Goal: Task Accomplishment & Management: Manage account settings

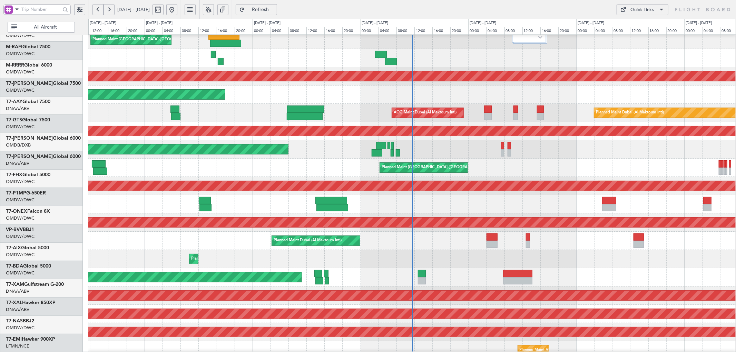
scroll to position [59, 0]
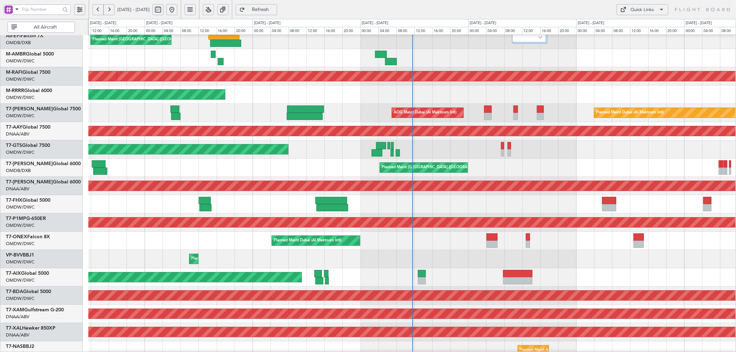
click at [449, 254] on div "Planned Maint Dubai (Al Maktoum Intl)" at bounding box center [412, 259] width 648 height 18
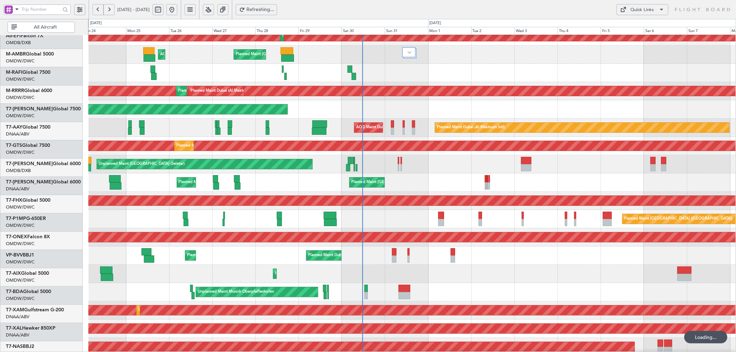
scroll to position [37, 0]
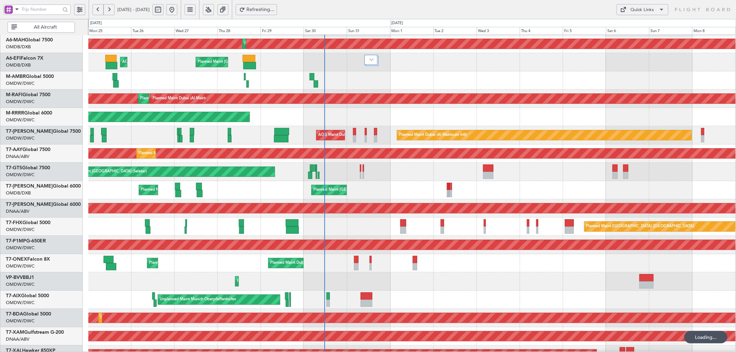
click at [342, 258] on div "Planned Maint Dubai (Al Maktoum Intl) Planned Maint [GEOGRAPHIC_DATA] (Al Makto…" at bounding box center [412, 263] width 648 height 18
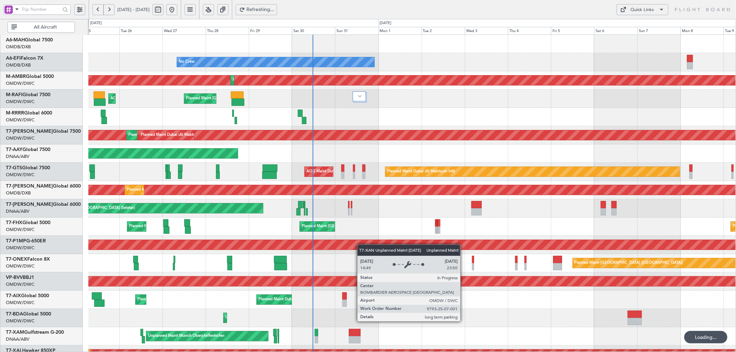
scroll to position [0, 0]
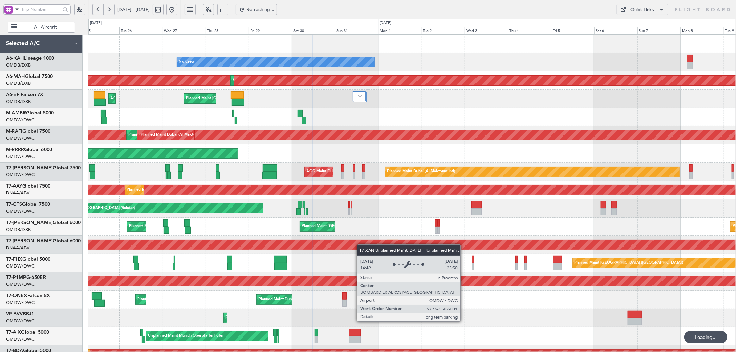
click at [361, 251] on div "No Crew Planned Maint [GEOGRAPHIC_DATA] (Al Maktoum Intl) Planned Maint [GEOGRA…" at bounding box center [412, 236] width 648 height 402
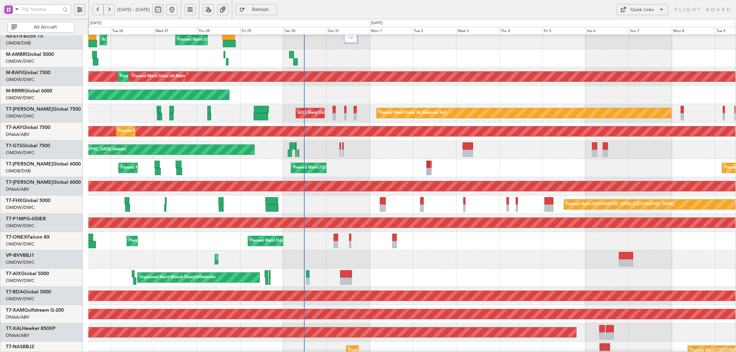
click at [334, 267] on div "Planned Maint Dubai (Al Maktoum Intl)" at bounding box center [412, 260] width 648 height 18
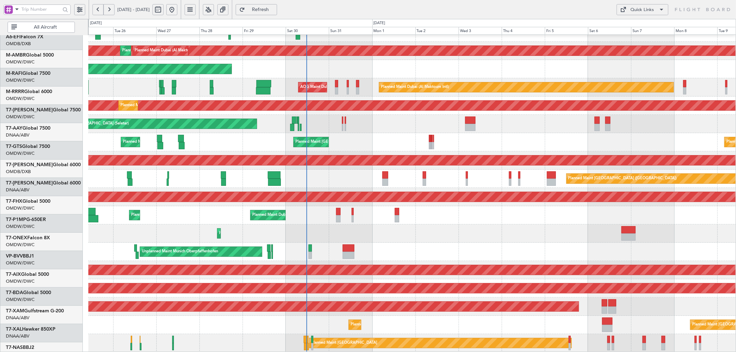
scroll to position [85, 0]
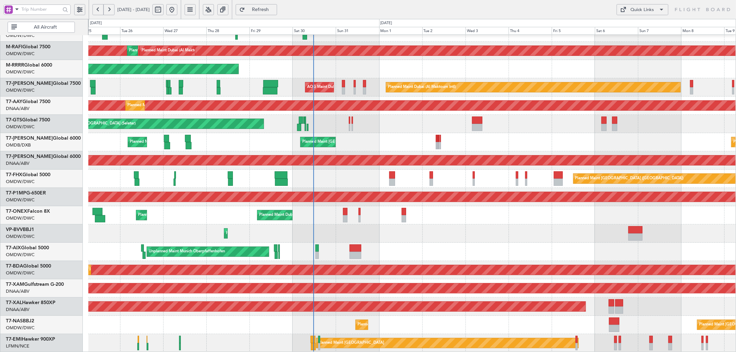
click at [339, 232] on div "Planned Maint Dubai (Al Maktoum Intl) Planned Maint [GEOGRAPHIC_DATA] (Al Makto…" at bounding box center [412, 151] width 648 height 402
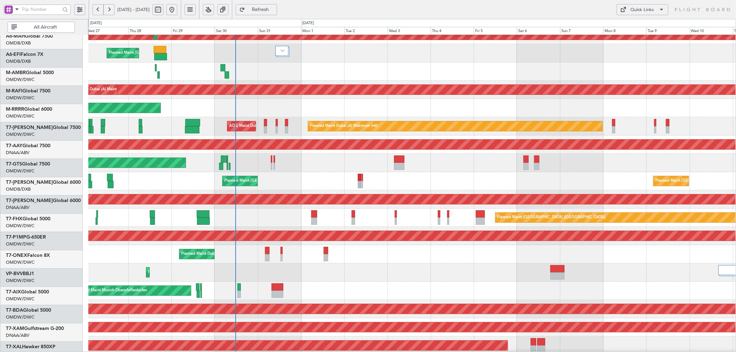
scroll to position [48, 0]
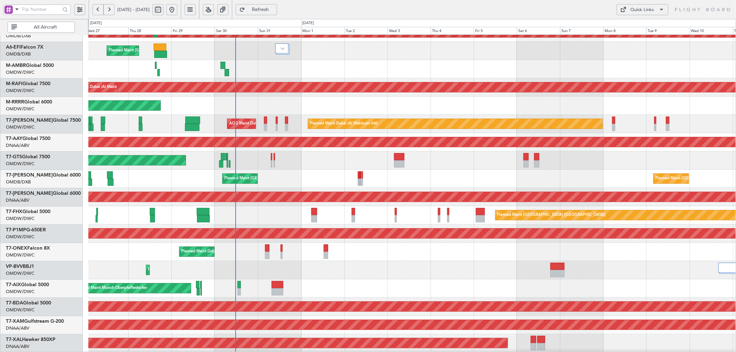
click at [239, 259] on div "Planned Maint Dubai (Al Maktoum Intl) Planned Maint [GEOGRAPHIC_DATA] (Al Makto…" at bounding box center [412, 252] width 648 height 18
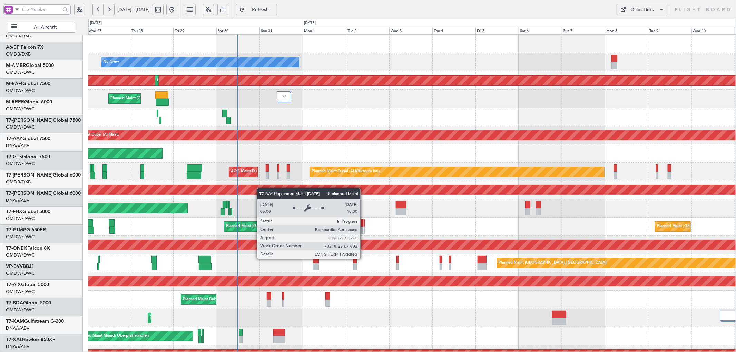
scroll to position [0, 0]
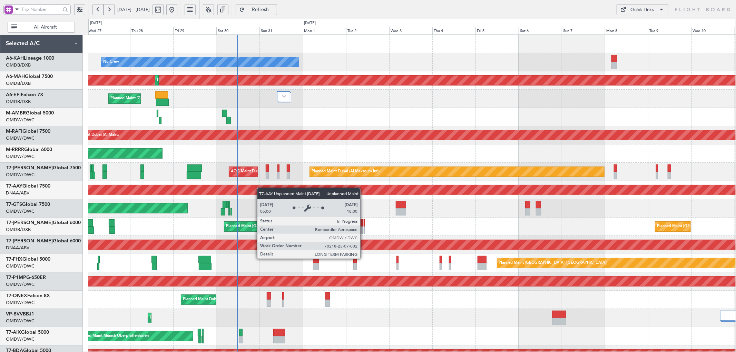
click at [261, 194] on div "No Crew Planned Maint [GEOGRAPHIC_DATA] (Al Maktoum Intl) Planned Maint [GEOGRA…" at bounding box center [412, 236] width 648 height 402
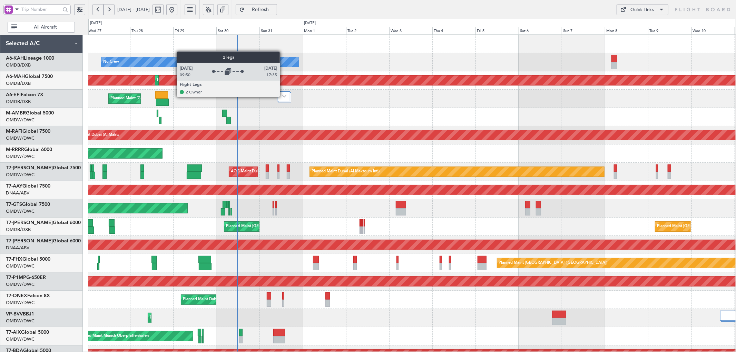
click at [283, 97] on img at bounding box center [284, 96] width 4 height 3
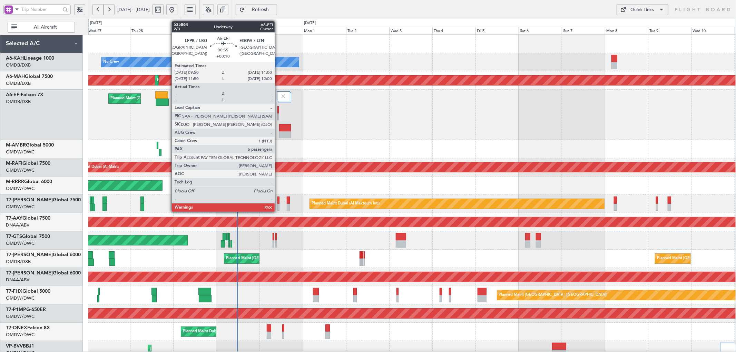
click at [278, 112] on div at bounding box center [279, 109] width 2 height 7
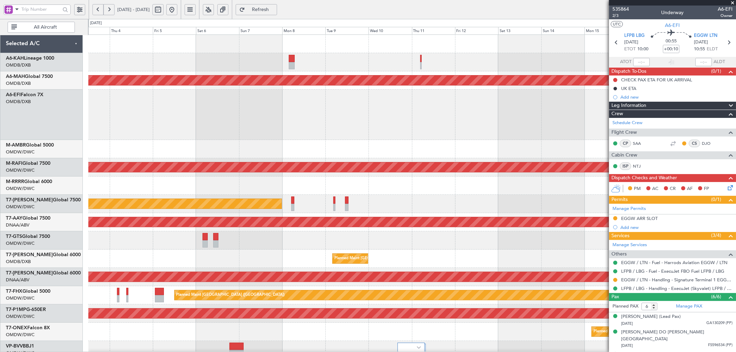
click at [185, 119] on div "No Crew Planned Maint [GEOGRAPHIC_DATA] ([GEOGRAPHIC_DATA]) Planned Maint [GEOG…" at bounding box center [412, 252] width 648 height 435
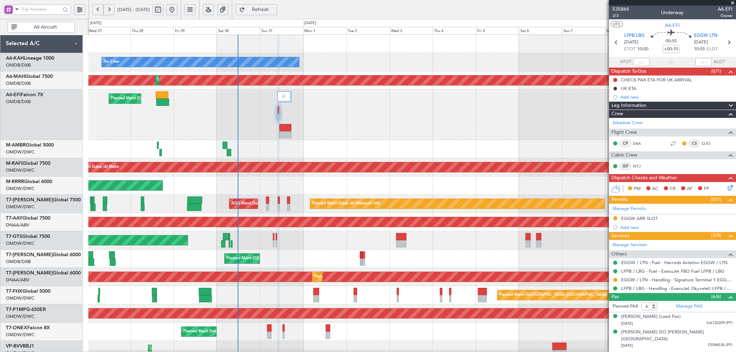
click at [443, 138] on div "No Crew Planned Maint [GEOGRAPHIC_DATA] (Al Maktoum Intl) Planned Maint [GEOGRA…" at bounding box center [412, 252] width 648 height 435
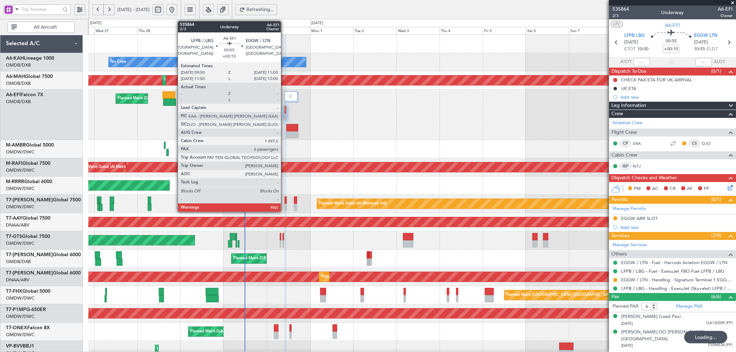
click at [285, 109] on div at bounding box center [286, 109] width 2 height 7
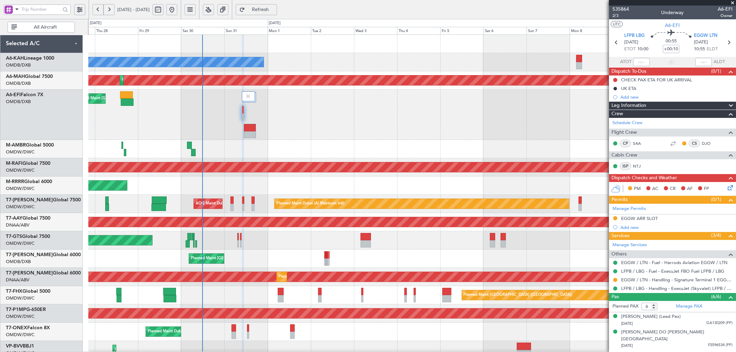
click at [228, 252] on div "No Crew Planned Maint [GEOGRAPHIC_DATA] ([GEOGRAPHIC_DATA]) Planned Maint [GEOG…" at bounding box center [412, 252] width 648 height 435
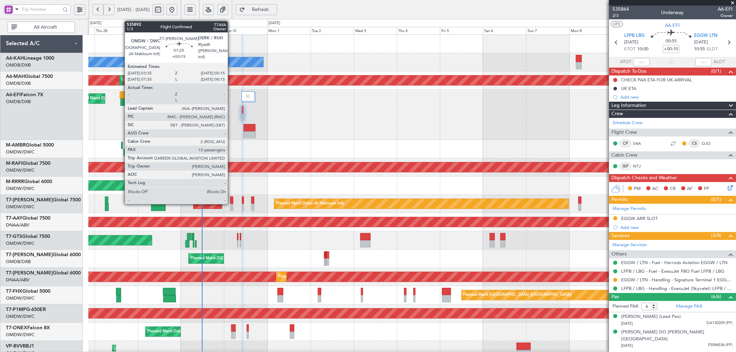
click at [231, 198] on div at bounding box center [231, 200] width 3 height 7
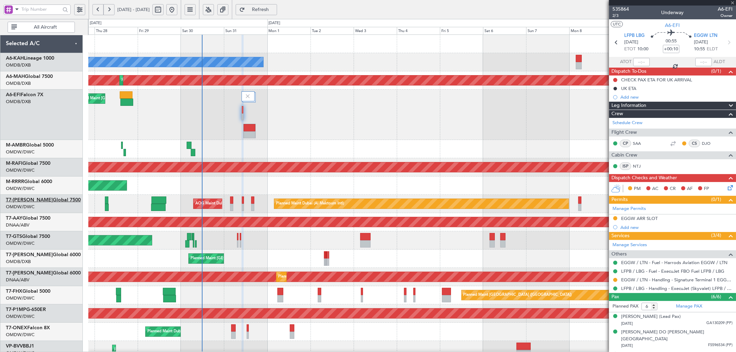
type input "+00:15"
type input "15"
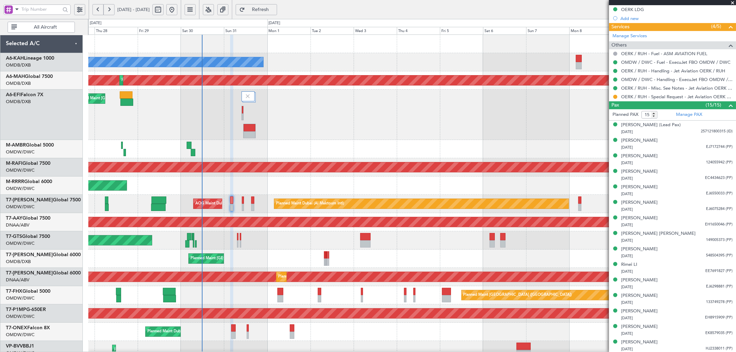
scroll to position [271, 0]
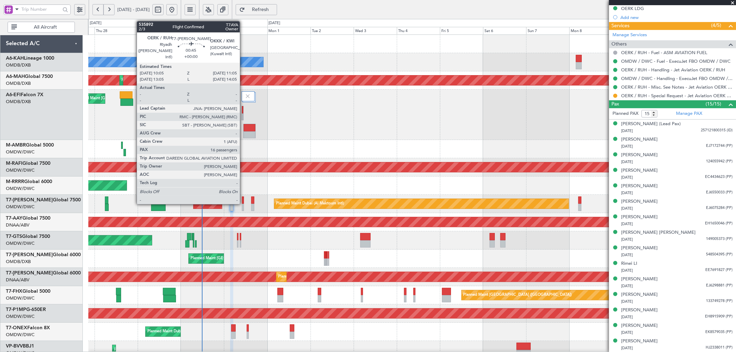
click at [243, 201] on div at bounding box center [243, 200] width 2 height 7
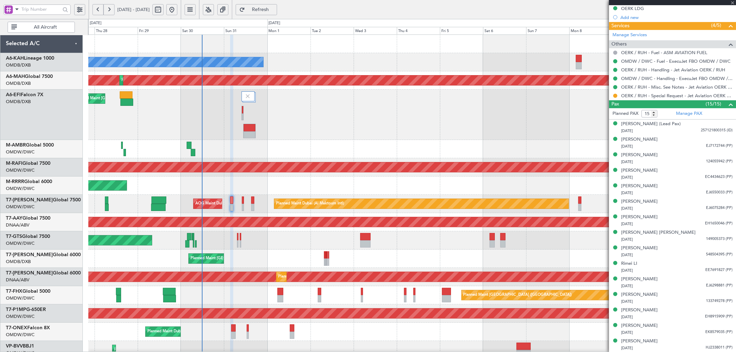
type input "16"
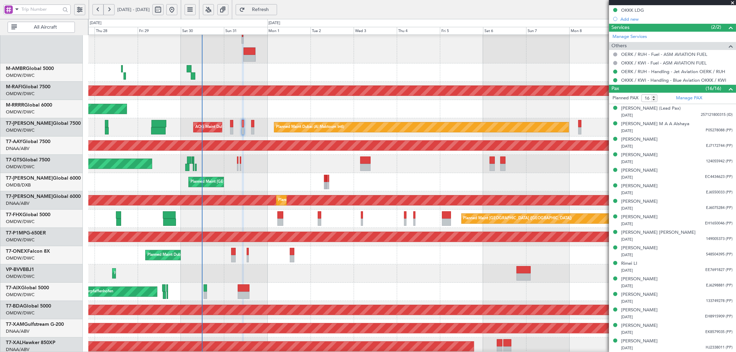
scroll to position [226, 0]
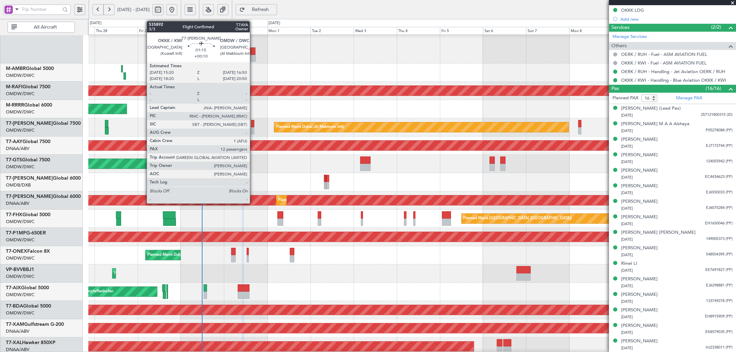
click at [253, 122] on div at bounding box center [252, 123] width 3 height 7
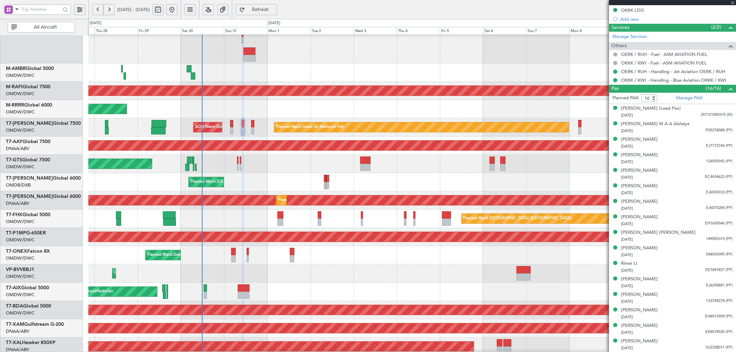
type input "+00:10"
type input "12"
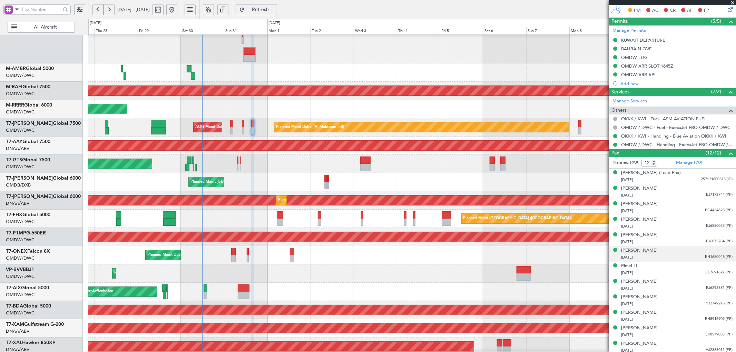
scroll to position [198, 0]
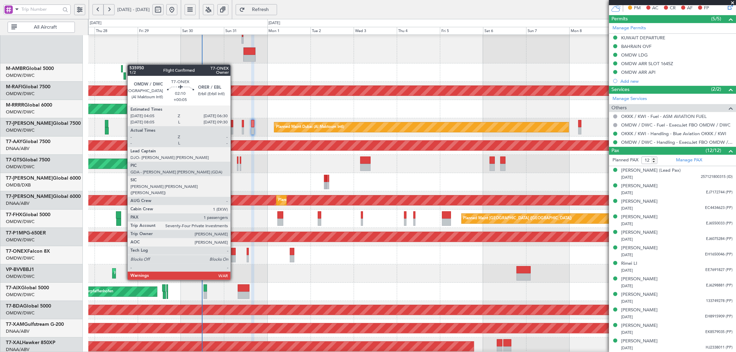
click at [234, 255] on div at bounding box center [233, 258] width 4 height 7
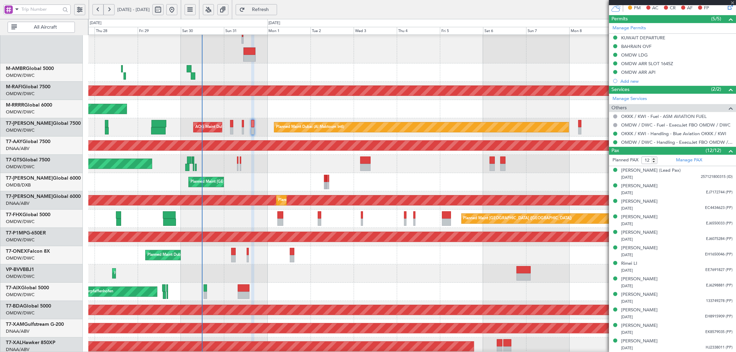
type input "+00:05"
type input "1"
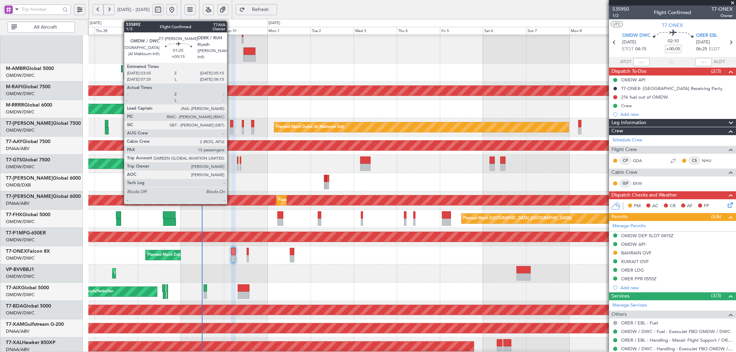
click at [230, 120] on div at bounding box center [231, 123] width 3 height 7
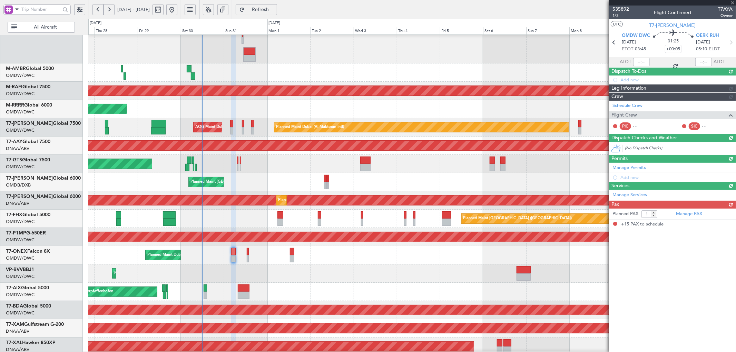
type input "+00:15"
type input "15"
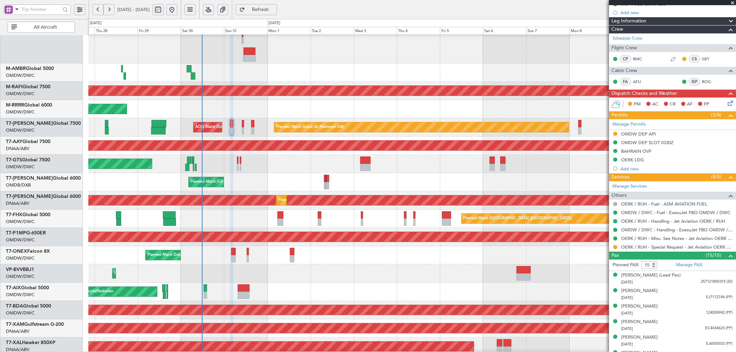
scroll to position [92, 0]
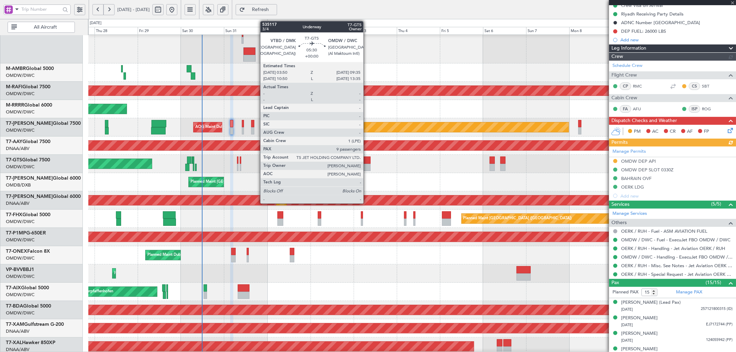
click at [367, 163] on div at bounding box center [365, 160] width 10 height 7
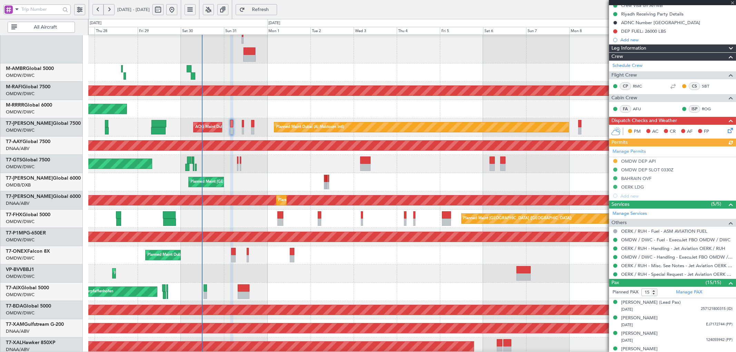
type input "9"
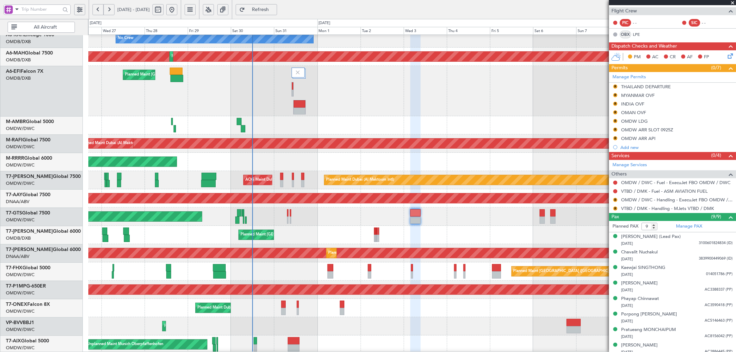
scroll to position [142, 0]
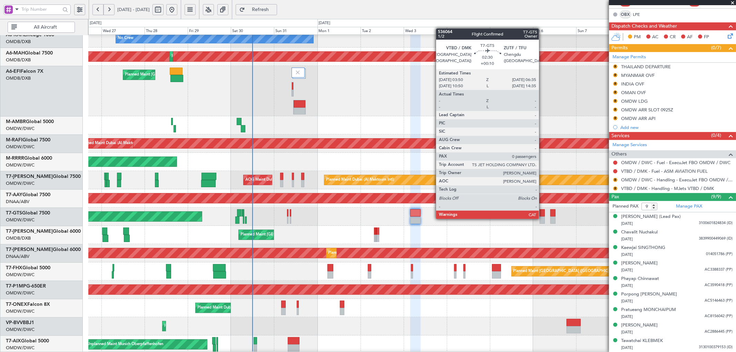
click at [543, 219] on div at bounding box center [542, 220] width 5 height 7
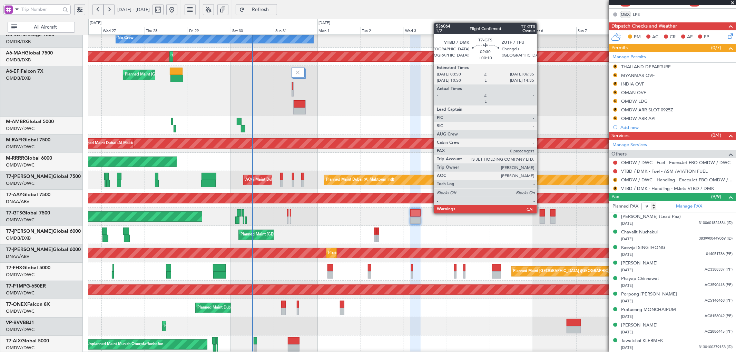
click at [541, 213] on div at bounding box center [542, 213] width 5 height 7
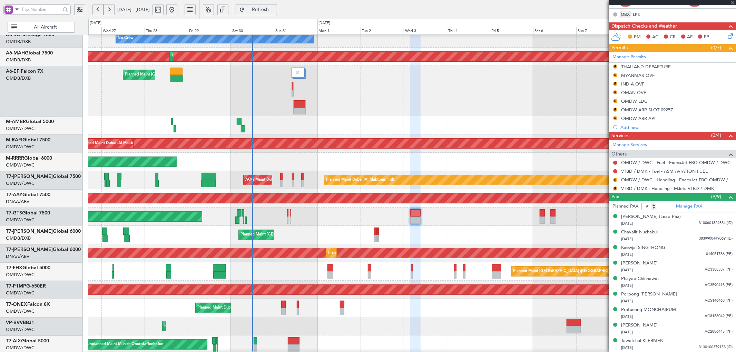
type input "+00:10"
type input "0"
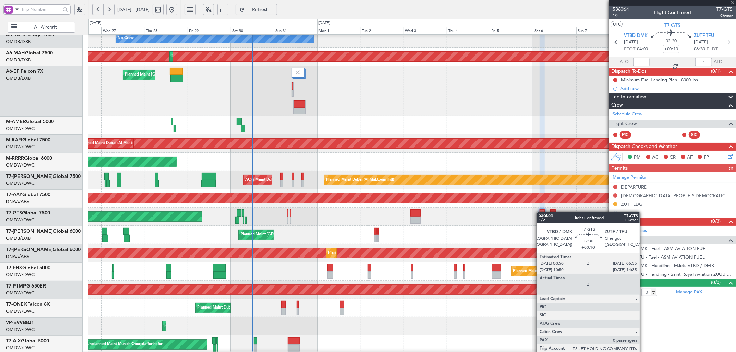
click at [541, 213] on div at bounding box center [542, 213] width 5 height 7
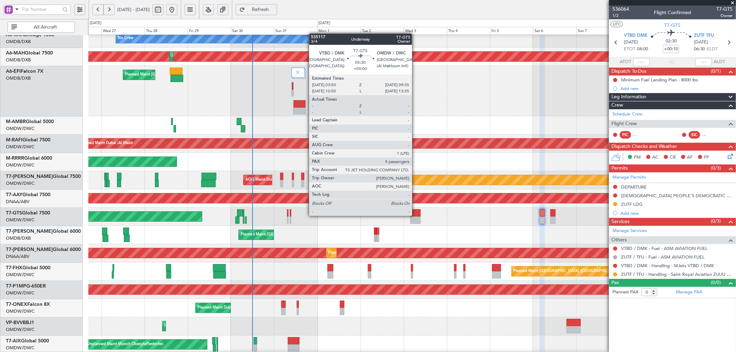
click at [416, 215] on div at bounding box center [415, 213] width 10 height 7
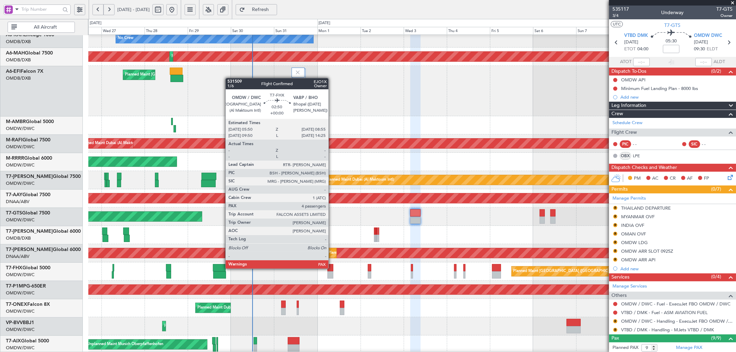
click at [332, 268] on div at bounding box center [331, 267] width 6 height 7
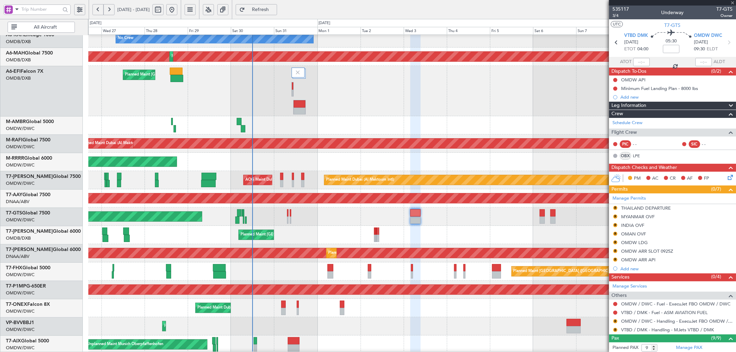
type input "4"
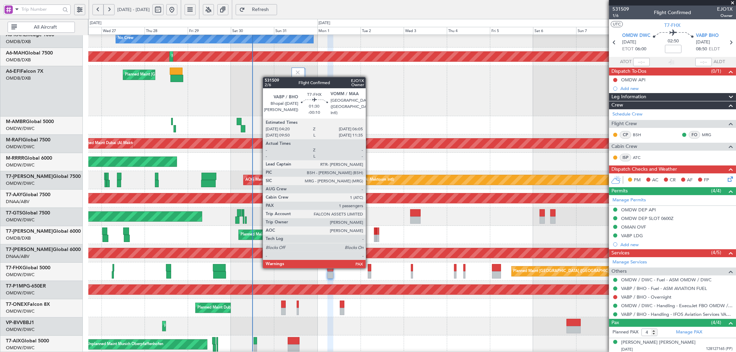
click at [369, 267] on div at bounding box center [369, 267] width 3 height 7
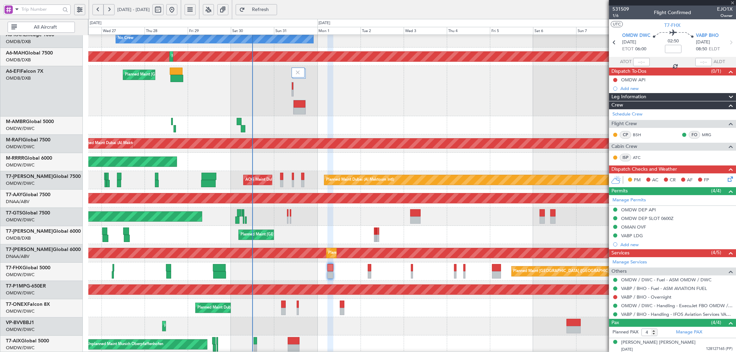
type input "-00:10"
type input "1"
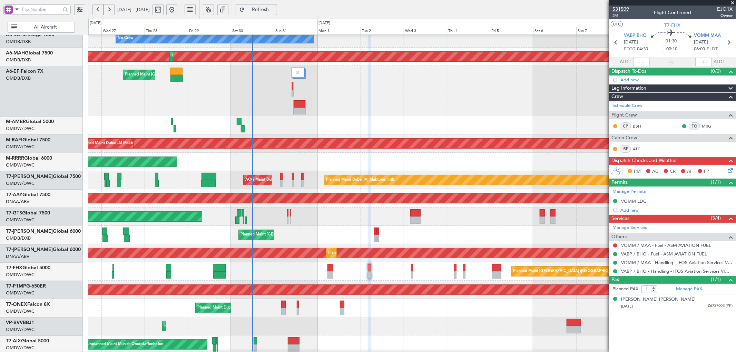
click at [626, 8] on span "531509" at bounding box center [621, 9] width 17 height 7
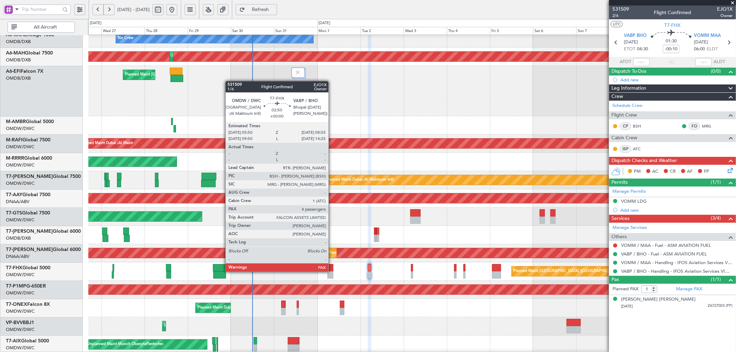
click at [333, 271] on div at bounding box center [331, 267] width 6 height 7
click at [333, 270] on div at bounding box center [331, 267] width 6 height 7
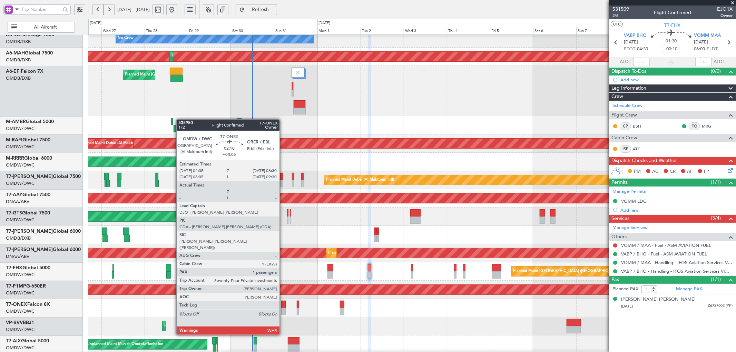
click at [283, 310] on div at bounding box center [283, 311] width 4 height 7
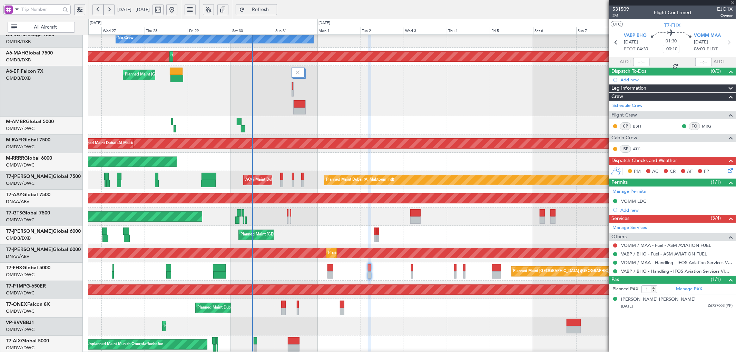
type input "+00:05"
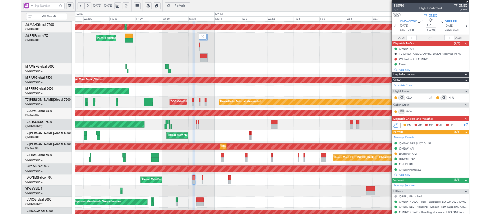
scroll to position [42, 0]
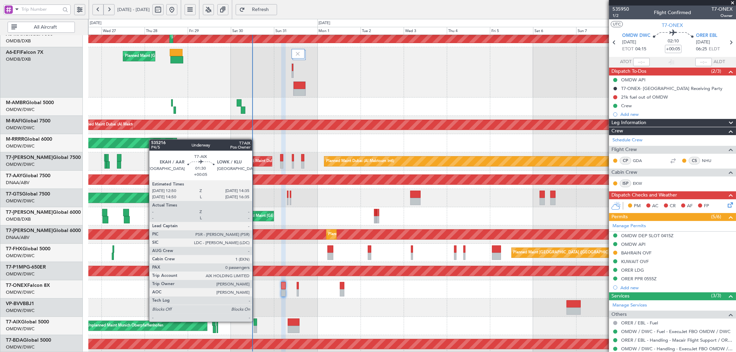
click at [256, 317] on div at bounding box center [255, 322] width 3 height 7
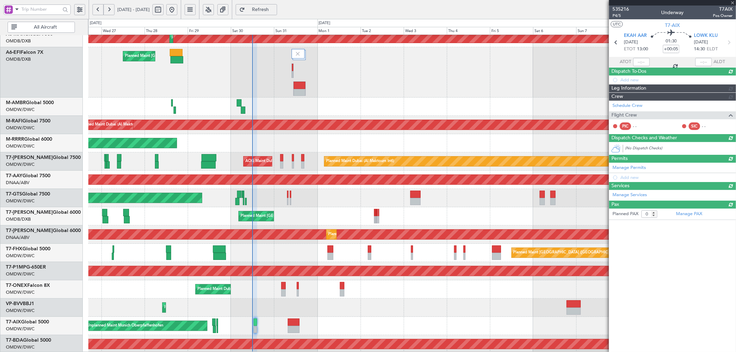
type input "1"
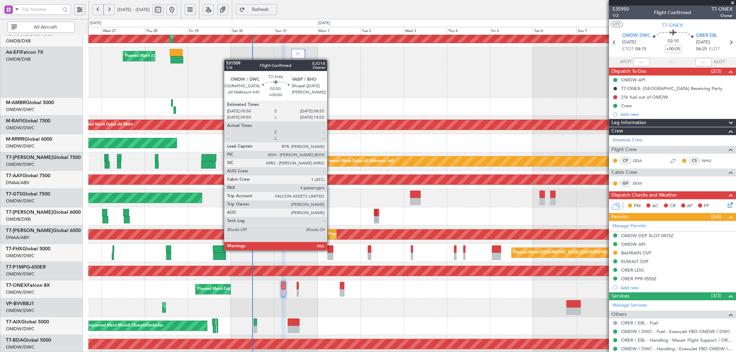
click at [331, 250] on div at bounding box center [331, 249] width 6 height 7
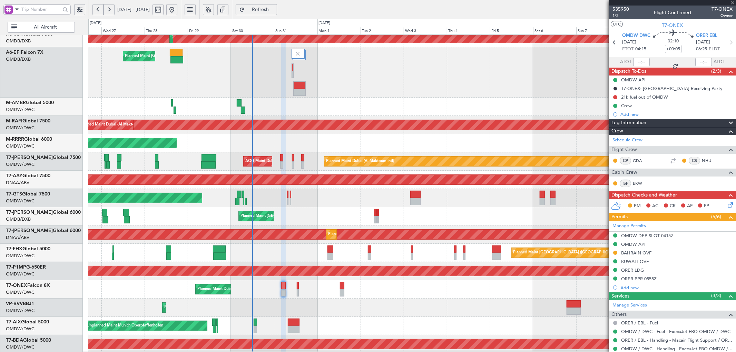
type input "4"
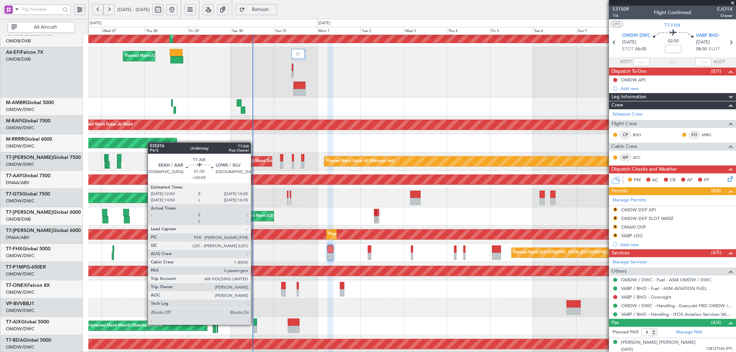
click at [254, 317] on div at bounding box center [255, 322] width 3 height 7
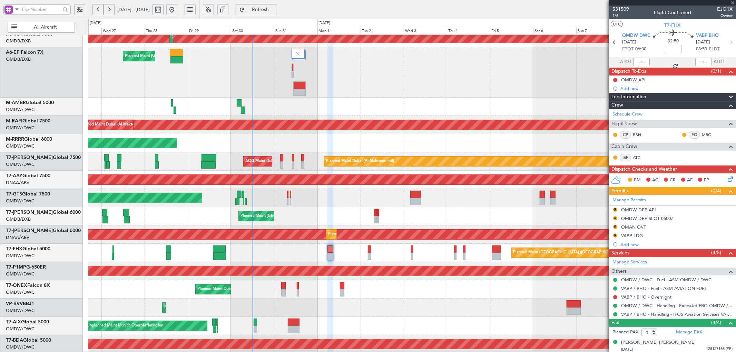
type input "+00:05"
type input "0"
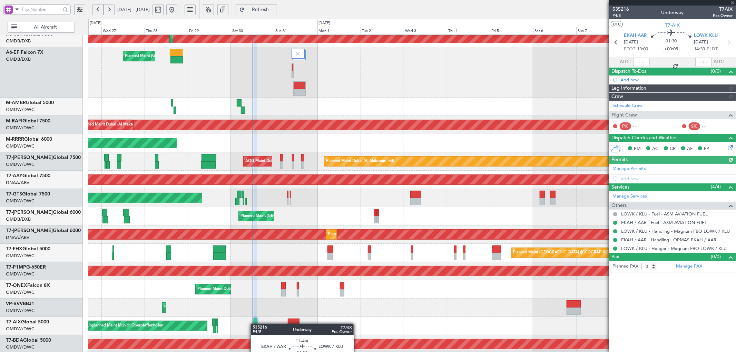
type input "[PERSON_NAME] (SYS)"
type input "7138"
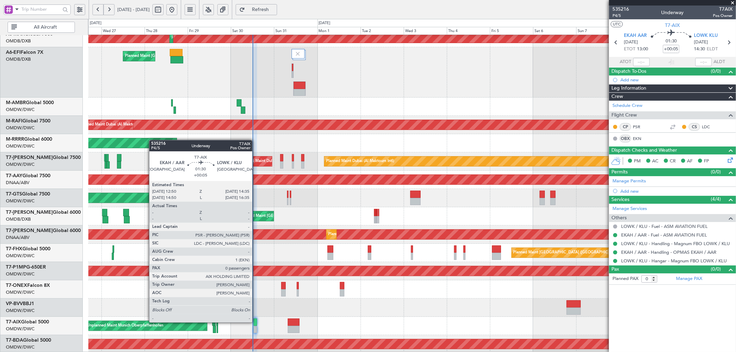
click at [256, 317] on div at bounding box center [255, 322] width 3 height 7
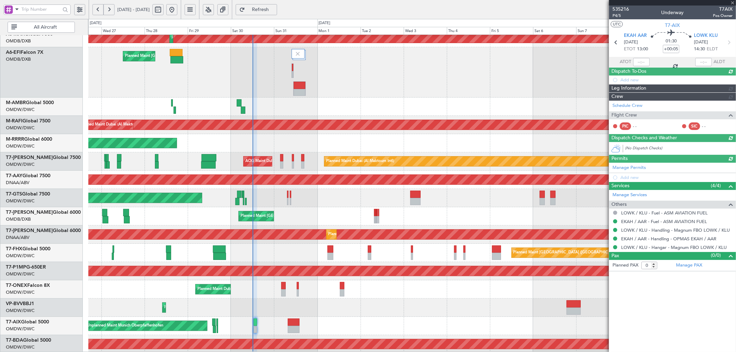
type input "[PERSON_NAME] (SYS)"
type input "7138"
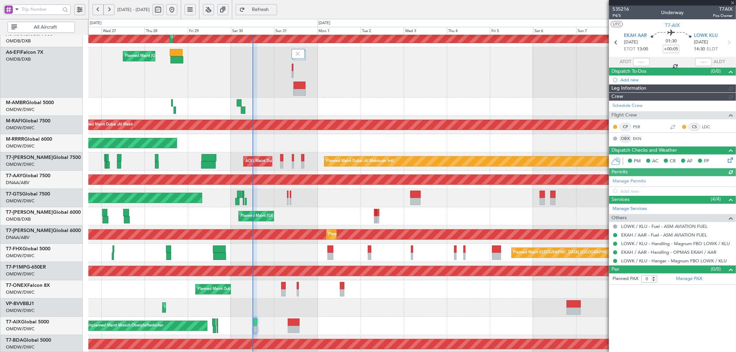
type input "[PERSON_NAME] (SYS)"
type input "7138"
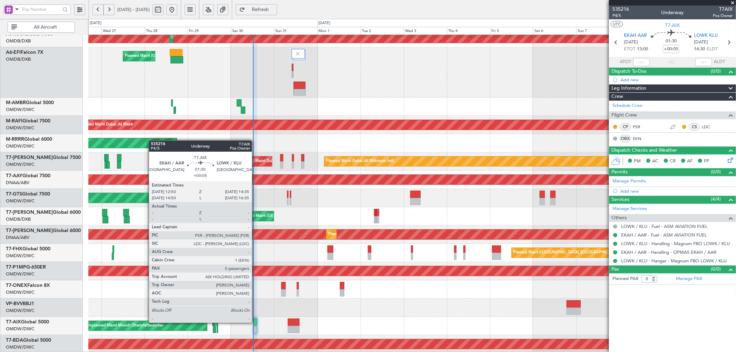
click at [255, 317] on div at bounding box center [255, 322] width 3 height 7
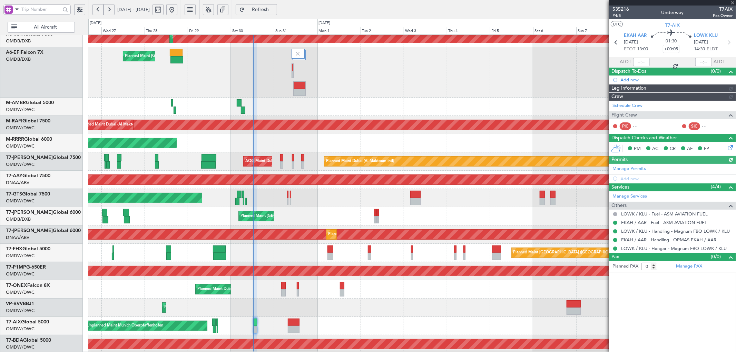
type input "[PERSON_NAME] (SYS)"
type input "7138"
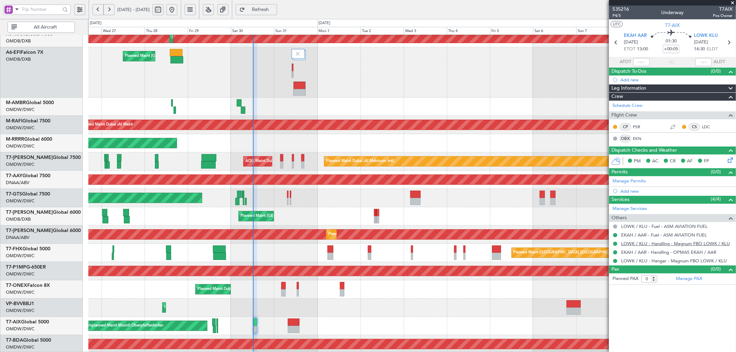
click at [662, 245] on link "LOWK / KLU - Handling - Magnum FBO LOWK / KLU" at bounding box center [675, 244] width 109 height 6
type input "[PERSON_NAME] (SYS)"
type input "7138"
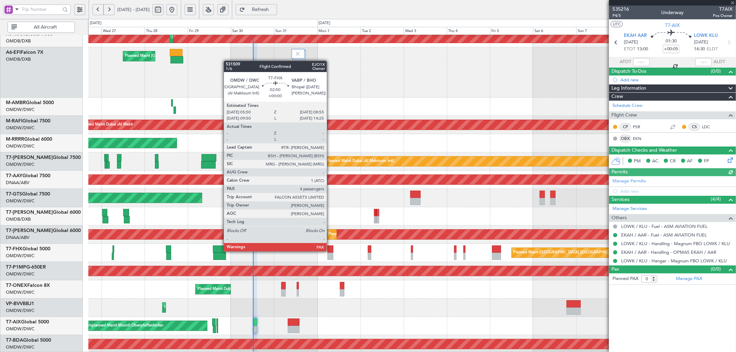
click at [330, 251] on div at bounding box center [331, 249] width 6 height 7
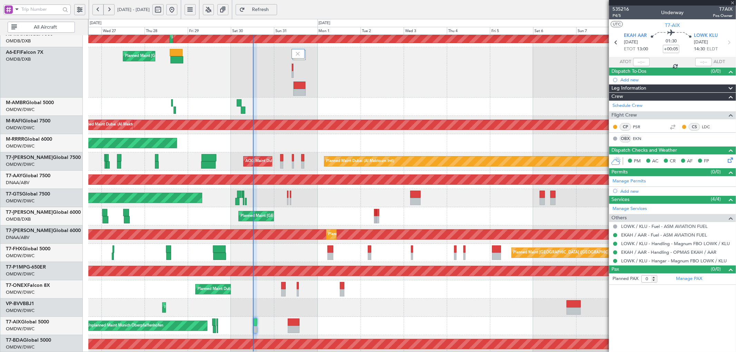
type input "4"
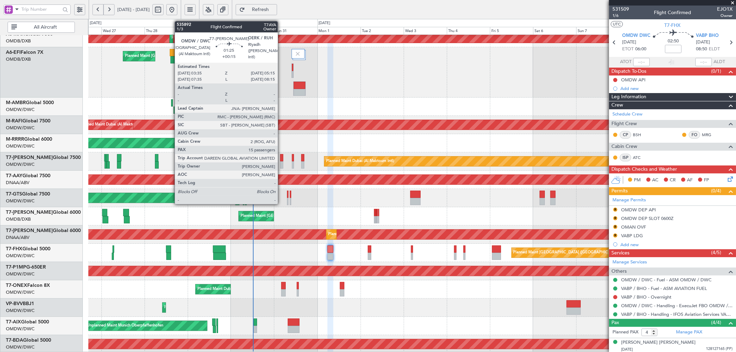
click at [281, 160] on div at bounding box center [281, 157] width 3 height 7
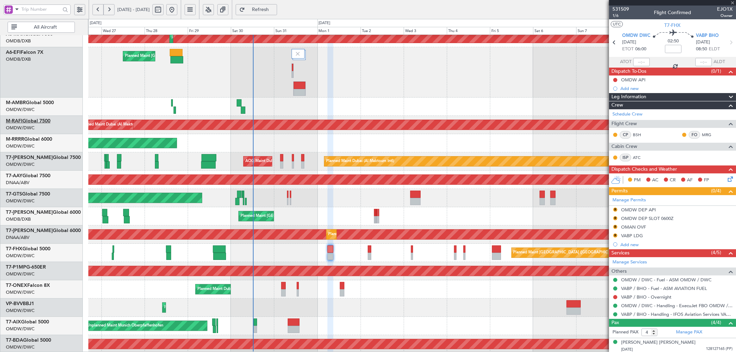
type input "+00:15"
type input "15"
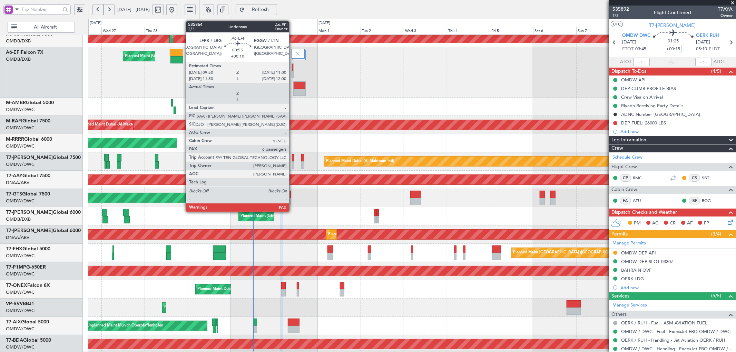
click at [293, 69] on div at bounding box center [293, 67] width 2 height 7
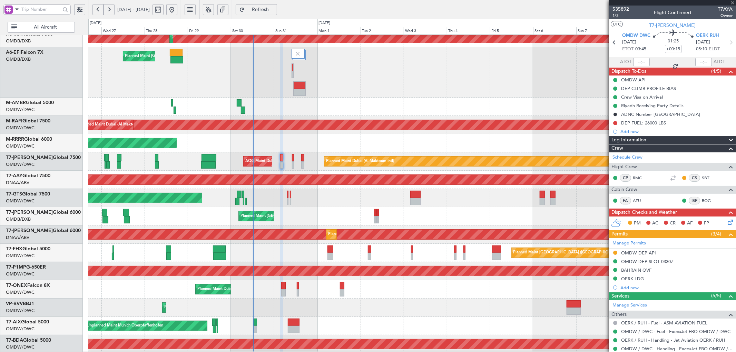
type input "+00:10"
type input "6"
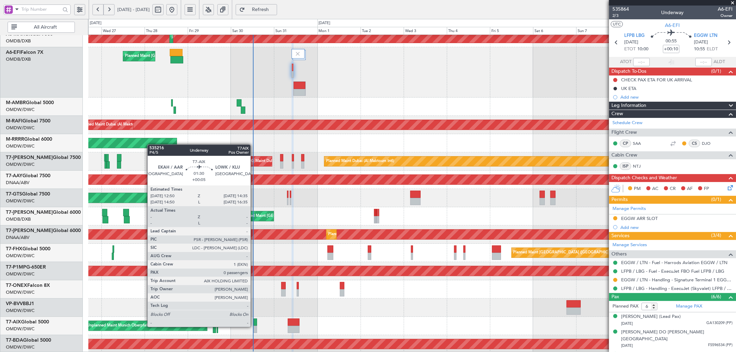
click at [254, 317] on div at bounding box center [255, 329] width 3 height 7
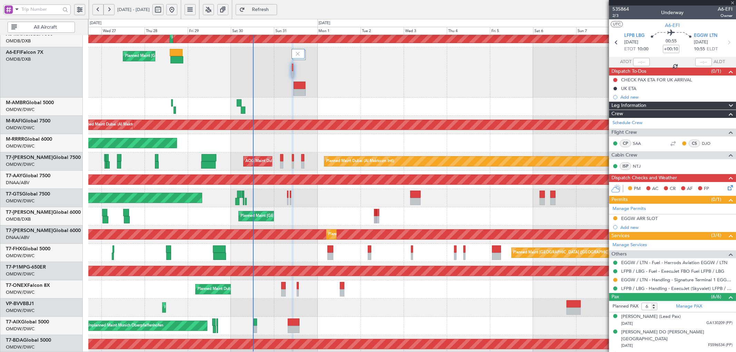
type input "+00:05"
type input "0"
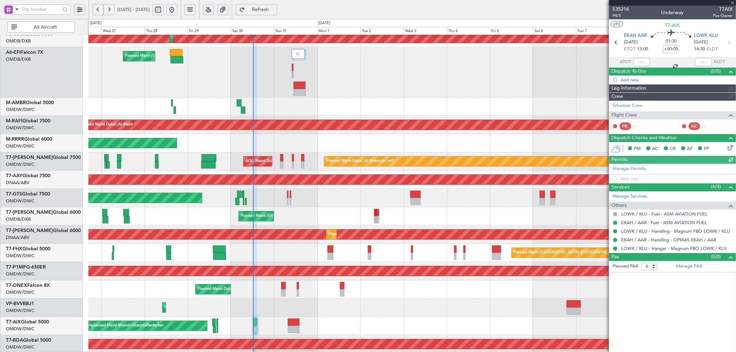
type input "[PERSON_NAME] (SYS)"
type input "7138"
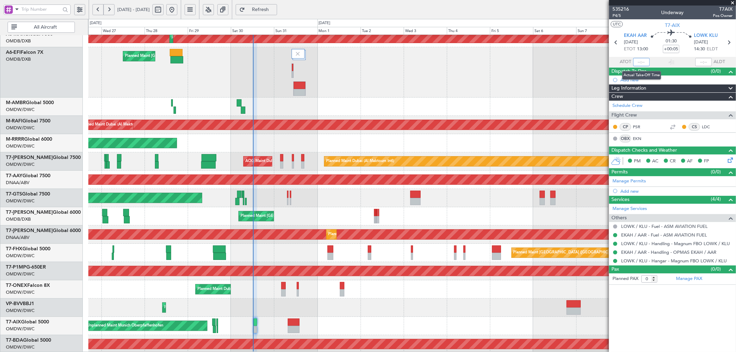
click at [642, 63] on input "text" at bounding box center [641, 62] width 17 height 8
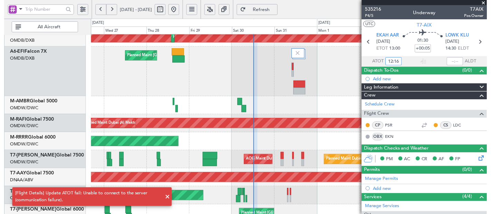
scroll to position [42, 0]
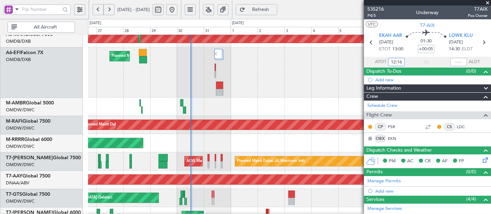
type input "12:16"
click at [292, 87] on div "Planned Maint [GEOGRAPHIC_DATA] ([GEOGRAPHIC_DATA] Intl) AOG Maint [GEOGRAPHIC_…" at bounding box center [289, 72] width 403 height 50
click at [487, 2] on span at bounding box center [487, 3] width 7 height 6
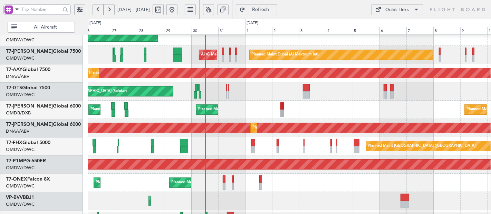
click at [241, 10] on fb-flight-board "[DATE] - [DATE] Refresh Quick Links All Aircraft Planned Maint [GEOGRAPHIC_DATA…" at bounding box center [245, 112] width 491 height 206
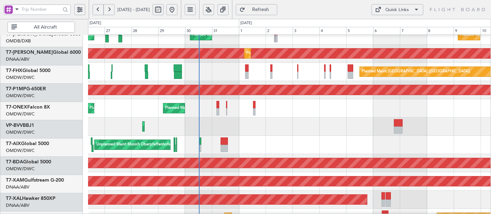
scroll to position [227, 0]
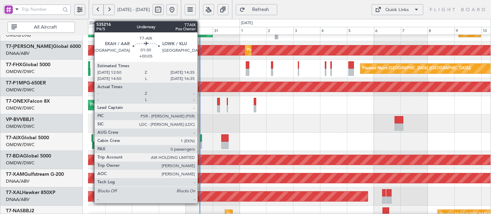
click at [201, 139] on div at bounding box center [201, 138] width 2 height 7
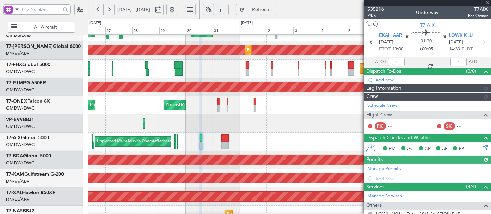
type input "[PERSON_NAME] (SYS)"
type input "7138"
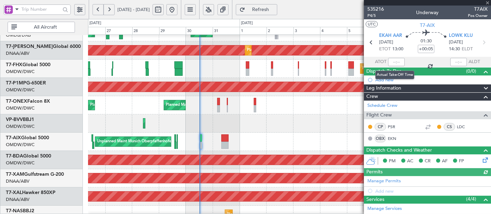
click at [394, 64] on div at bounding box center [396, 62] width 17 height 8
drag, startPoint x: 394, startPoint y: 63, endPoint x: 482, endPoint y: 9, distance: 103.4
click at [395, 63] on input "text" at bounding box center [396, 62] width 17 height 8
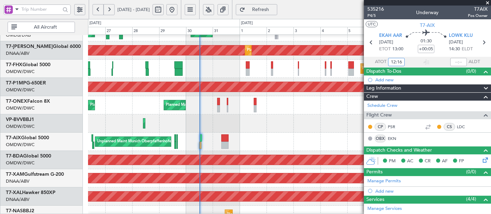
click at [288, 152] on div "Planned Maint Dubai (Al Maktoum Intl) Planned Maint [GEOGRAPHIC_DATA] (Al Makto…" at bounding box center [289, 160] width 403 height 18
type input "12:16"
click at [486, 3] on span at bounding box center [487, 3] width 7 height 6
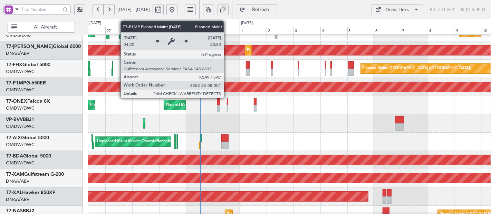
scroll to position [172, 0]
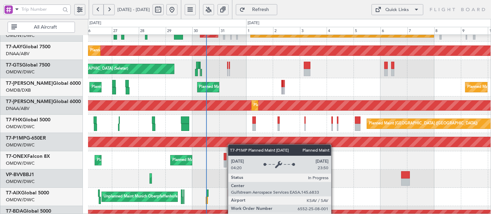
click at [231, 145] on div "Planned Maint Savannah (Savannah/hilton Head Intl)" at bounding box center [289, 142] width 1207 height 10
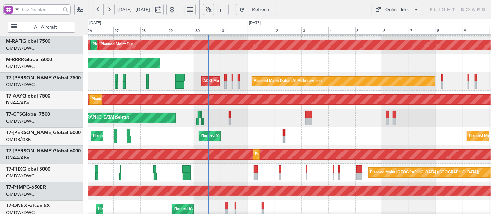
click at [226, 139] on div "Planned Maint [GEOGRAPHIC_DATA] ([GEOGRAPHIC_DATA] Intl) Planned Maint [GEOGRAP…" at bounding box center [289, 136] width 403 height 18
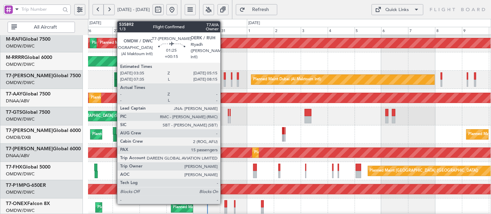
click at [224, 80] on div at bounding box center [225, 83] width 2 height 7
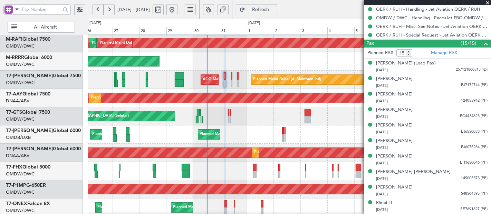
scroll to position [332, 0]
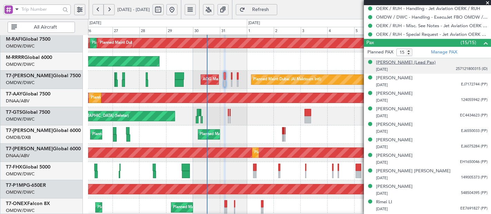
click at [422, 64] on div "[PERSON_NAME] (Lead Pax)" at bounding box center [406, 62] width 60 height 7
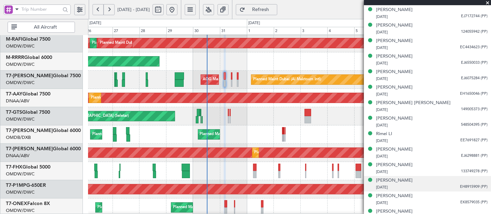
scroll to position [424, 0]
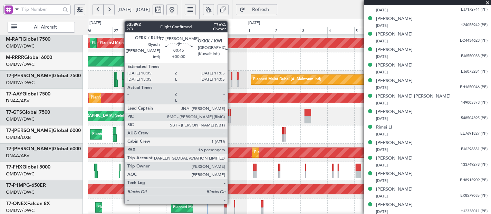
click at [231, 78] on div at bounding box center [231, 75] width 1 height 7
type input "16"
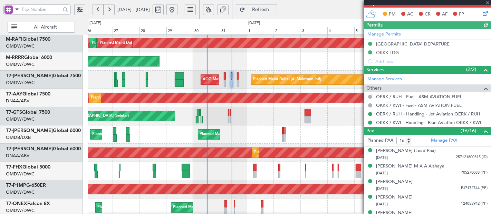
scroll to position [234, 0]
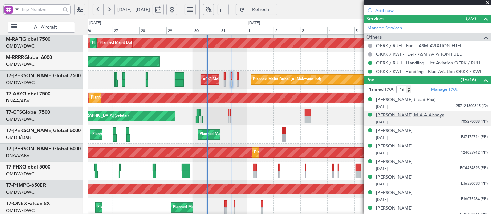
click at [404, 114] on div "[PERSON_NAME] M A A Alshaya" at bounding box center [410, 115] width 68 height 7
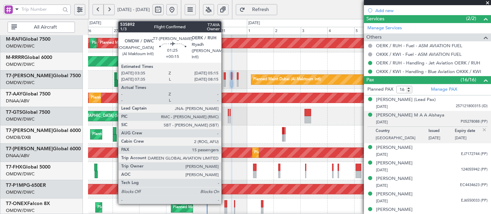
click at [225, 78] on div at bounding box center [225, 75] width 2 height 7
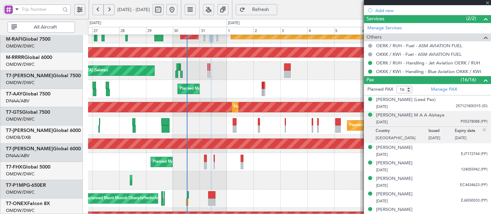
scroll to position [169, 0]
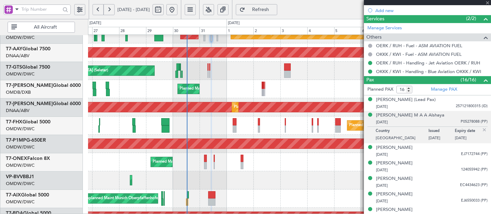
click at [197, 95] on div "Planned Maint [GEOGRAPHIC_DATA] ([GEOGRAPHIC_DATA] Intl) Planned Maint [GEOGRAP…" at bounding box center [289, 89] width 403 height 18
type input "+00:15"
type input "15"
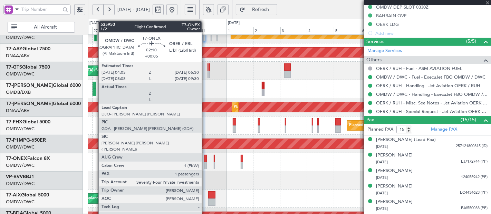
scroll to position [277, 0]
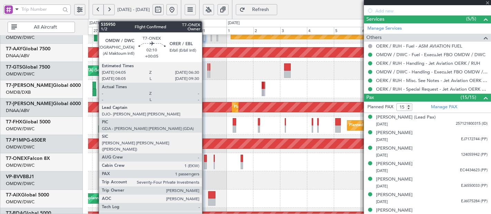
click at [205, 161] on div at bounding box center [205, 158] width 3 height 7
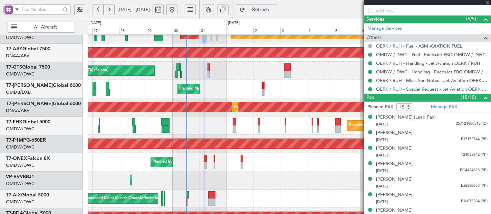
type input "+00:05"
type input "1"
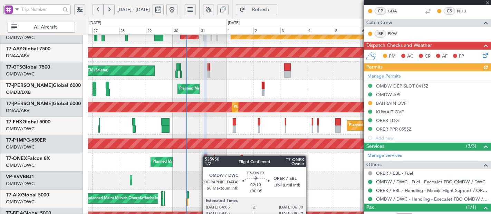
scroll to position [173, 0]
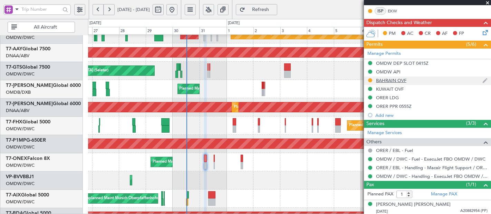
click at [401, 81] on div "BAHRAIN OVF" at bounding box center [391, 81] width 30 height 6
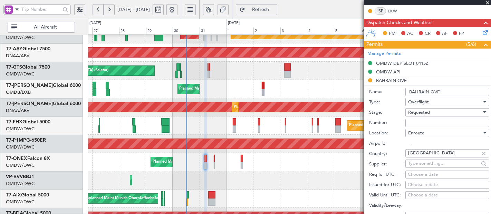
click at [428, 121] on input "Number:" at bounding box center [447, 123] width 84 height 8
paste input "AT/P/25-08/ON/001372"
type input "AT/P/25-08/ON/001372"
click at [423, 111] on span "Requested" at bounding box center [419, 112] width 22 height 6
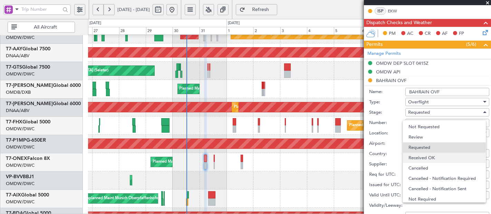
scroll to position [11, 0]
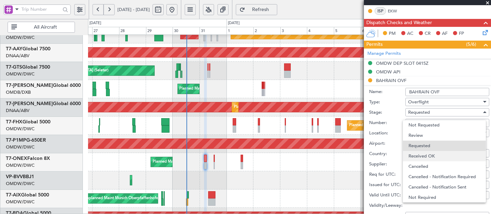
click at [426, 156] on span "Received OK" at bounding box center [444, 156] width 72 height 10
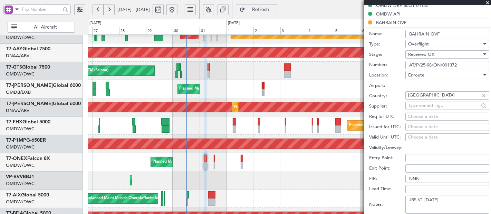
scroll to position [249, 0]
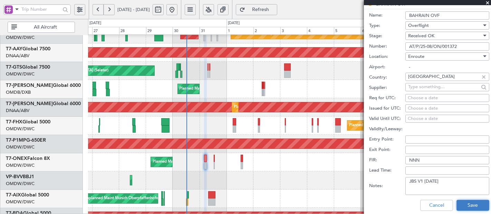
click at [466, 205] on button "Save" at bounding box center [472, 205] width 33 height 11
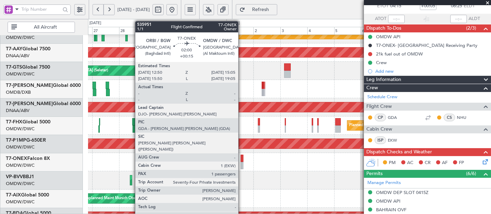
click at [242, 159] on div at bounding box center [242, 158] width 3 height 7
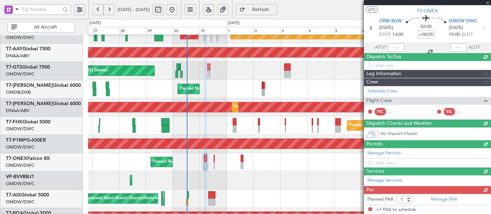
type input "+00:15"
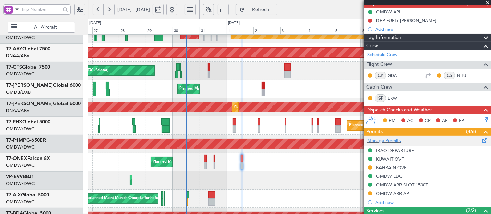
scroll to position [69, 0]
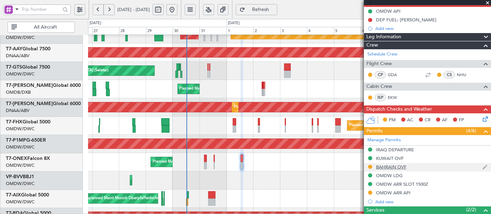
click at [403, 169] on mat-tooltip-component "BAHRAIN OVF" at bounding box center [391, 178] width 38 height 18
click at [387, 166] on div "BAHRAIN OVF" at bounding box center [391, 167] width 30 height 6
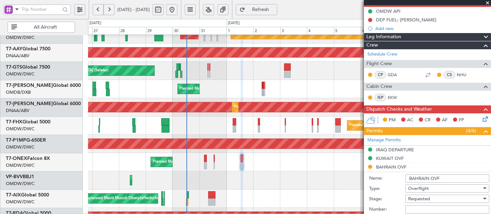
scroll to position [171, 0]
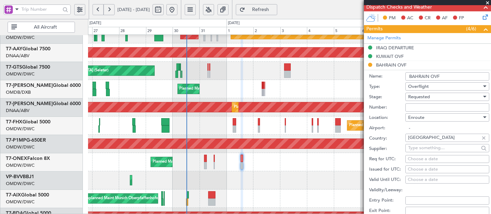
click at [413, 109] on input "Number:" at bounding box center [447, 108] width 84 height 8
paste input "AT/P/25-08/ON/001372"
type input "AT/P/25-08/ON/001372"
click at [420, 99] on div "Requested" at bounding box center [445, 97] width 74 height 10
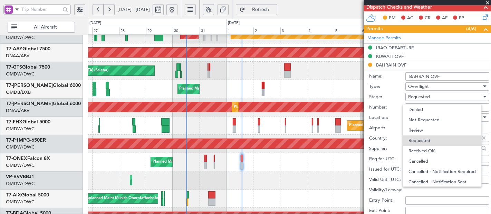
scroll to position [3, 0]
click at [431, 151] on span "Received OK" at bounding box center [444, 148] width 72 height 10
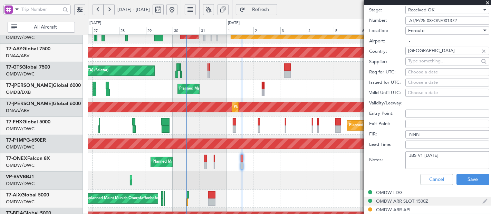
scroll to position [299, 0]
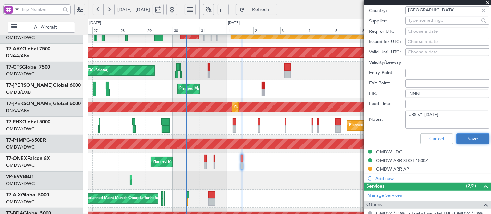
click at [456, 136] on button "Save" at bounding box center [472, 139] width 33 height 11
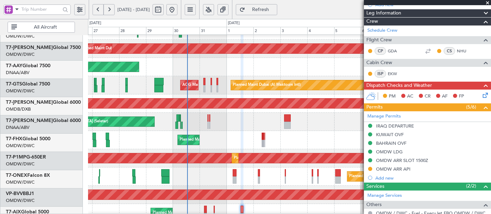
scroll to position [118, 0]
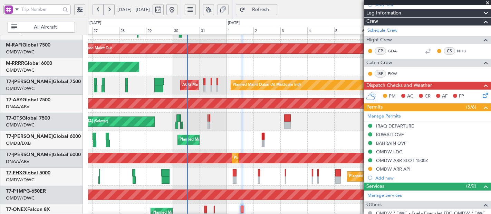
click at [47, 174] on link "T7-FHX Global 5000" at bounding box center [28, 173] width 45 height 5
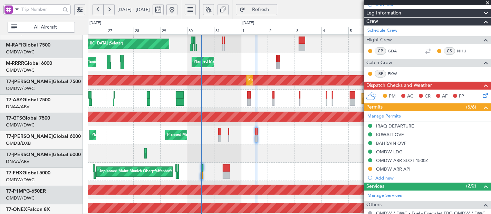
scroll to position [247, 0]
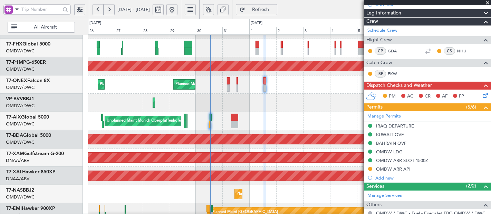
click at [260, 44] on div "Planned Maint Singapore (Changi) Planned Maint London (Stansted)" at bounding box center [289, 48] width 403 height 18
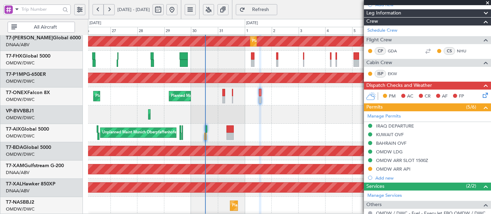
click at [225, 122] on div "Planned Maint Dubai (Al Maktoum Intl)" at bounding box center [289, 115] width 402 height 18
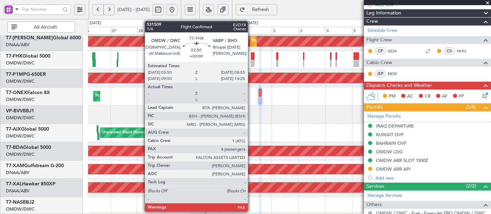
click at [251, 58] on div at bounding box center [252, 55] width 3 height 7
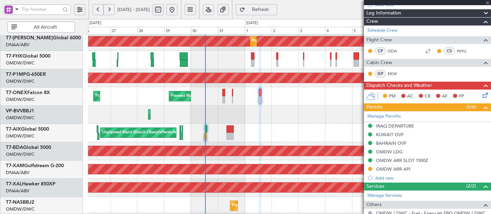
type input "4"
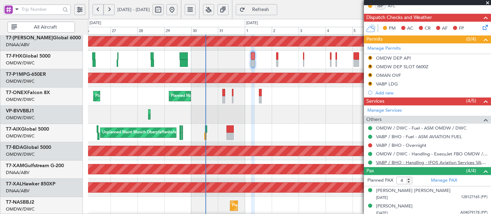
scroll to position [153, 0]
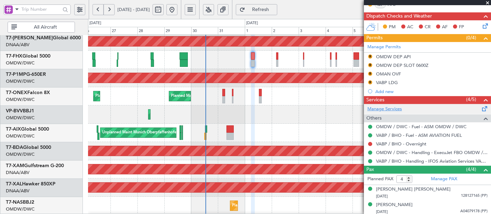
click at [390, 107] on link "Manage Services" at bounding box center [384, 109] width 35 height 7
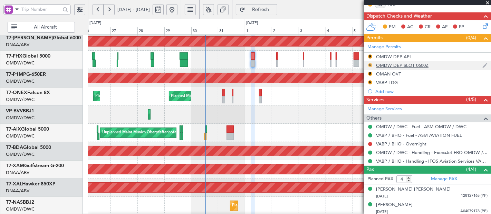
click at [370, 63] on button "R" at bounding box center [370, 65] width 4 height 4
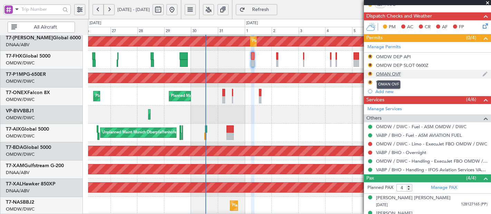
click at [398, 72] on div "OMAN OVF" at bounding box center [388, 74] width 25 height 6
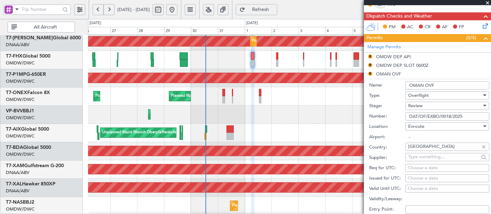
drag, startPoint x: 464, startPoint y: 116, endPoint x: 409, endPoint y: 112, distance: 54.3
click at [409, 113] on input "DAT/OF/EXBO/0018/2025" at bounding box center [447, 117] width 84 height 8
click at [319, 108] on div "Planned Maint Dubai (Al Maktoum Intl)" at bounding box center [289, 115] width 402 height 18
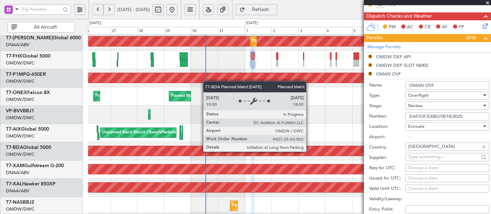
click at [310, 151] on div "Planned Maint Dubai (Al Maktoum Intl)" at bounding box center [289, 151] width 1207 height 10
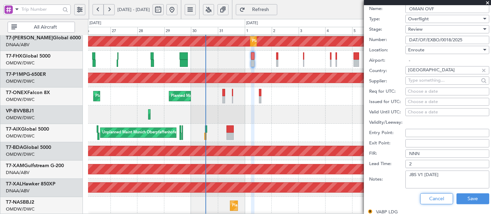
click at [424, 198] on button "Cancel" at bounding box center [436, 199] width 33 height 11
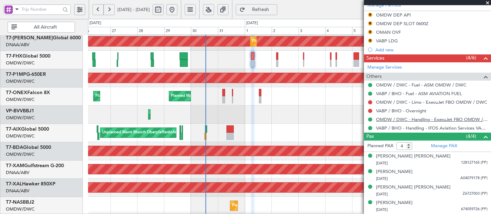
scroll to position [193, 0]
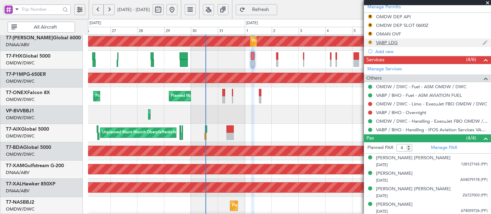
click at [371, 42] on button "R" at bounding box center [370, 42] width 4 height 4
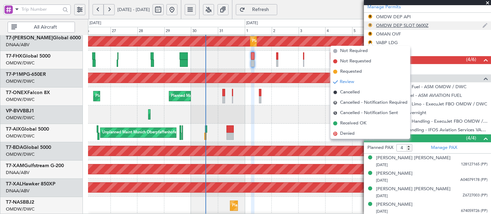
click at [370, 24] on button "R" at bounding box center [370, 25] width 4 height 4
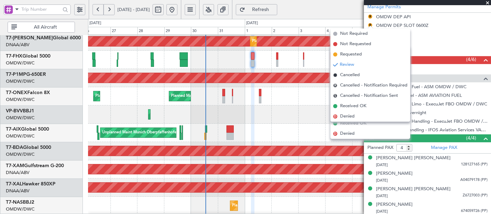
drag, startPoint x: 347, startPoint y: 103, endPoint x: 366, endPoint y: 66, distance: 42.0
click at [346, 104] on span "Received OK" at bounding box center [353, 106] width 26 height 7
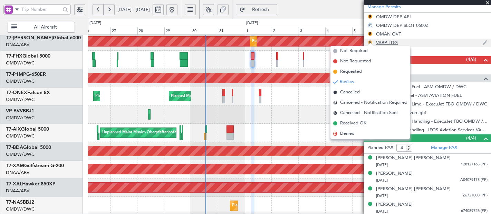
click at [371, 42] on button "R" at bounding box center [370, 42] width 4 height 4
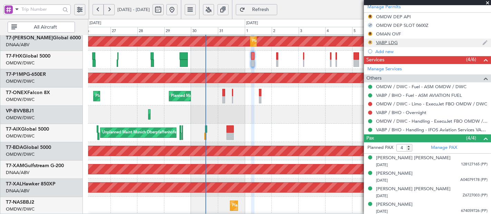
click at [370, 42] on button "R" at bounding box center [370, 42] width 4 height 4
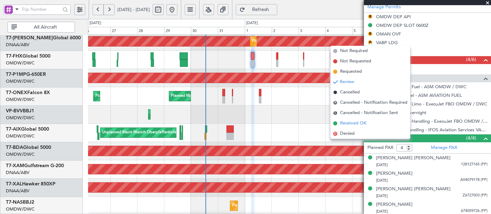
click at [350, 125] on span "Received OK" at bounding box center [353, 123] width 26 height 7
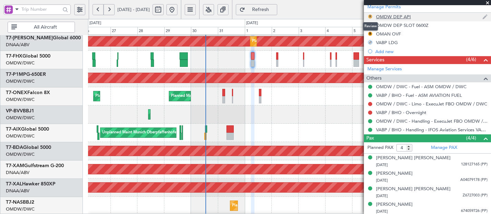
click at [370, 14] on button "R" at bounding box center [370, 16] width 4 height 4
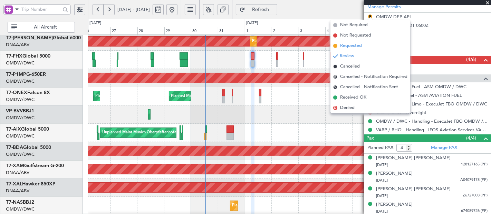
click at [356, 47] on span "Requested" at bounding box center [351, 45] width 22 height 7
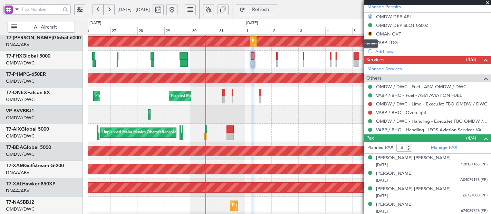
click at [370, 34] on button "R" at bounding box center [370, 34] width 4 height 4
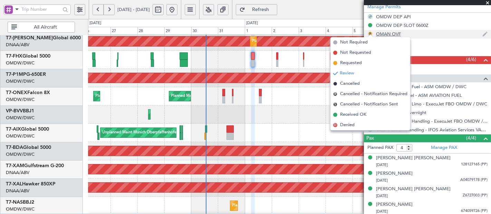
click at [370, 33] on button "R" at bounding box center [370, 34] width 4 height 4
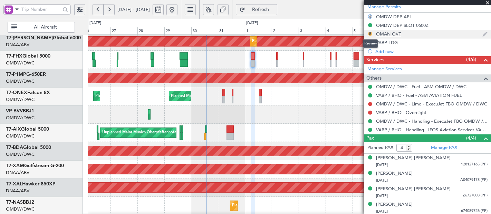
click at [370, 33] on button "R" at bounding box center [370, 34] width 4 height 4
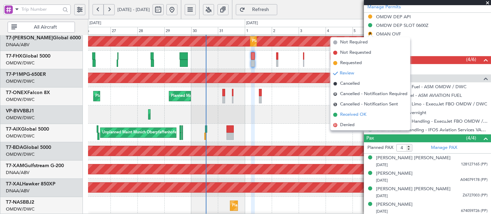
click at [349, 115] on span "Received OK" at bounding box center [353, 114] width 26 height 7
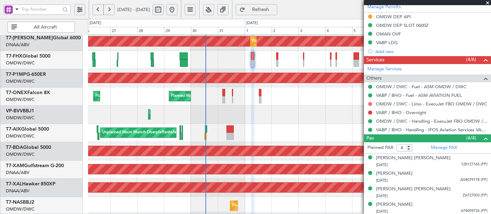
click at [371, 104] on button at bounding box center [370, 104] width 4 height 4
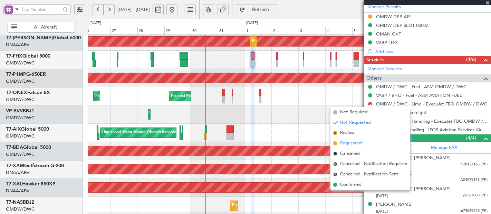
click at [350, 140] on span "Requested" at bounding box center [351, 143] width 22 height 7
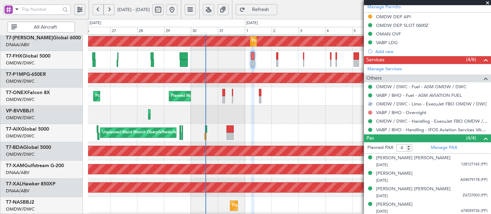
click at [370, 111] on button at bounding box center [370, 113] width 4 height 4
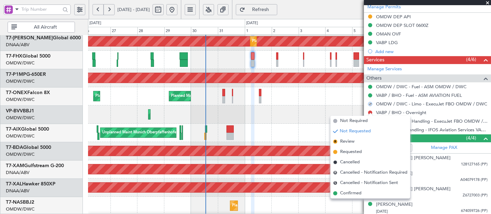
drag, startPoint x: 343, startPoint y: 197, endPoint x: 348, endPoint y: 196, distance: 4.6
click at [342, 196] on span "Confirmed" at bounding box center [350, 193] width 21 height 7
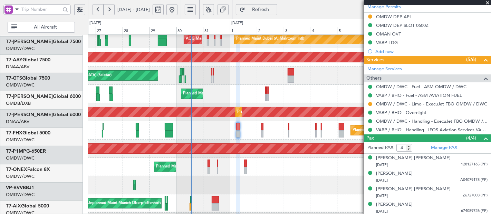
click at [222, 133] on div "Planned Maint Singapore (Changi) Planned Maint London (Stansted)" at bounding box center [289, 131] width 403 height 18
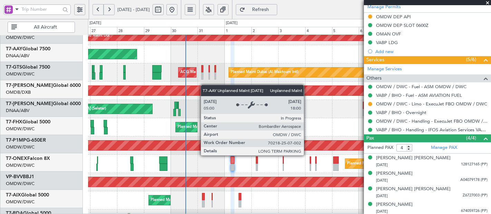
click at [204, 89] on div "Unplanned Maint [GEOGRAPHIC_DATA] (Al Maktoum Intl)" at bounding box center [207, 91] width 1042 height 10
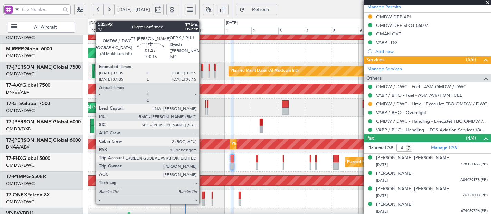
click at [203, 66] on div at bounding box center [202, 67] width 2 height 7
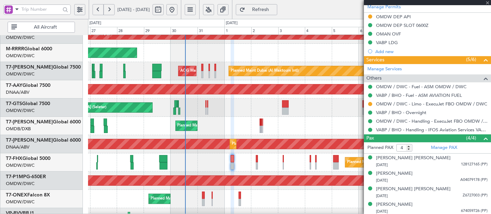
click at [203, 66] on div at bounding box center [202, 67] width 2 height 7
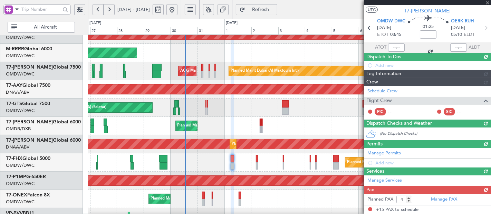
type input "+00:15"
type input "15"
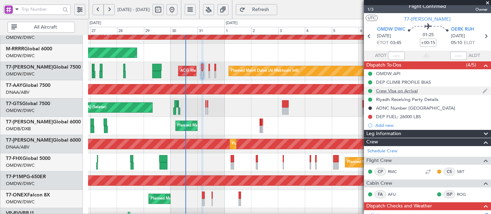
scroll to position [0, 0]
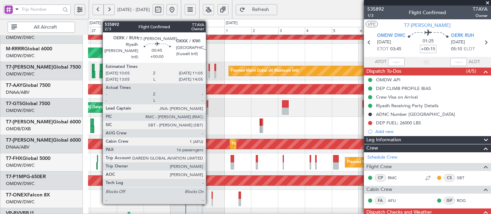
click at [209, 71] on div at bounding box center [208, 74] width 1 height 7
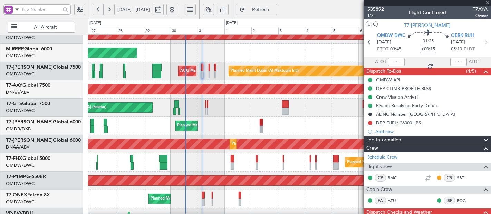
type input "16"
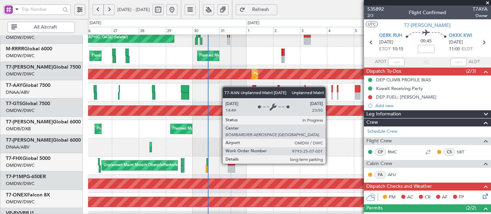
scroll to position [235, 0]
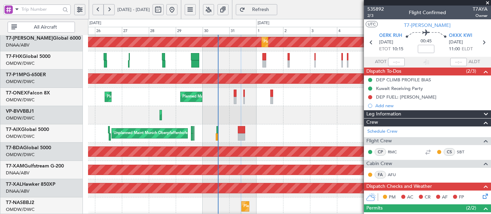
click at [236, 55] on div "Planned Maint Singapore (Changi) Planned Maint London (Stansted)" at bounding box center [289, 60] width 403 height 18
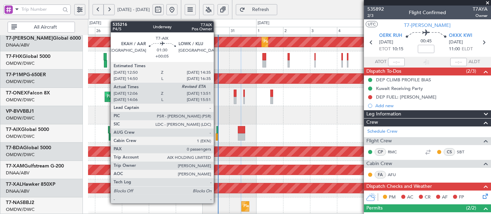
click at [217, 129] on div at bounding box center [217, 129] width 2 height 7
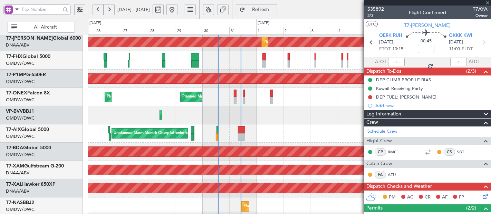
type input "+00:05"
type input "12:16"
type input "0"
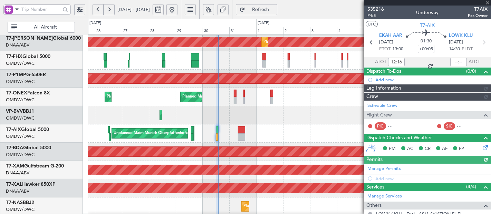
type input "[PERSON_NAME] (SYS)"
type input "7138"
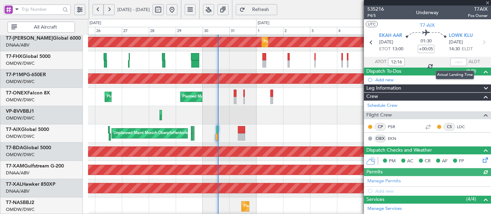
click at [454, 62] on div at bounding box center [458, 62] width 17 height 8
click at [455, 62] on input "text" at bounding box center [458, 62] width 17 height 8
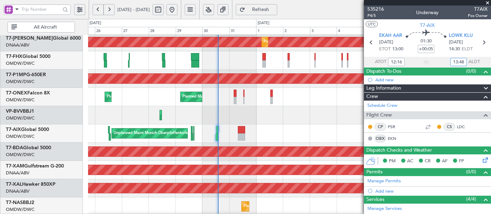
type input "13:48"
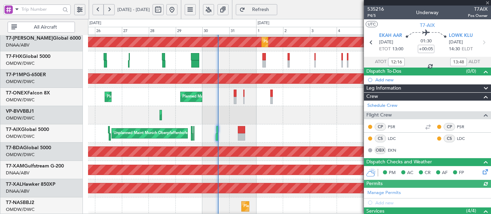
type input "[PERSON_NAME] (SYS)"
type input "7138"
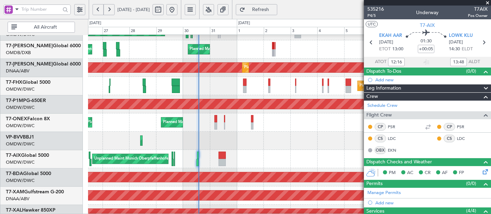
click at [230, 137] on div "Planned Maint Dubai (Al Maktoum Intl)" at bounding box center [289, 141] width 402 height 18
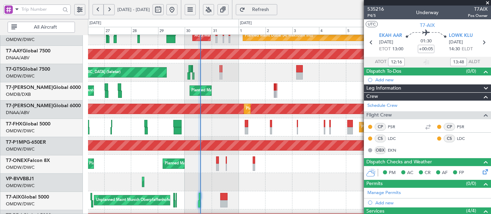
click at [223, 117] on div "Unplanned Maint Dubai (Al Maktoum Intl) Planned Maint Dubai (Al Maktoum Intl) P…" at bounding box center [289, 109] width 402 height 18
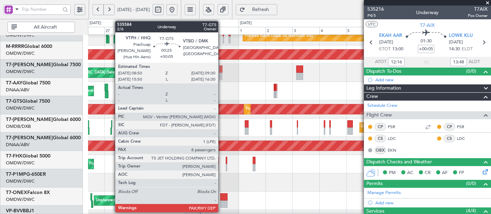
click at [220, 82] on div "Unplanned Maint [GEOGRAPHIC_DATA] (Seletar)" at bounding box center [289, 73] width 403 height 18
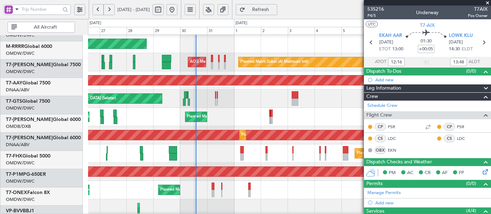
scroll to position [142, 0]
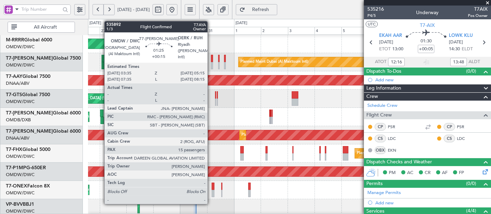
click at [211, 59] on div at bounding box center [212, 58] width 2 height 7
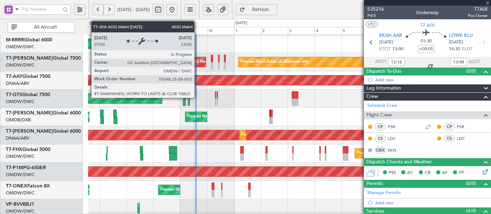
type input "+00:15"
type input "15"
